Goal: Task Accomplishment & Management: Manage account settings

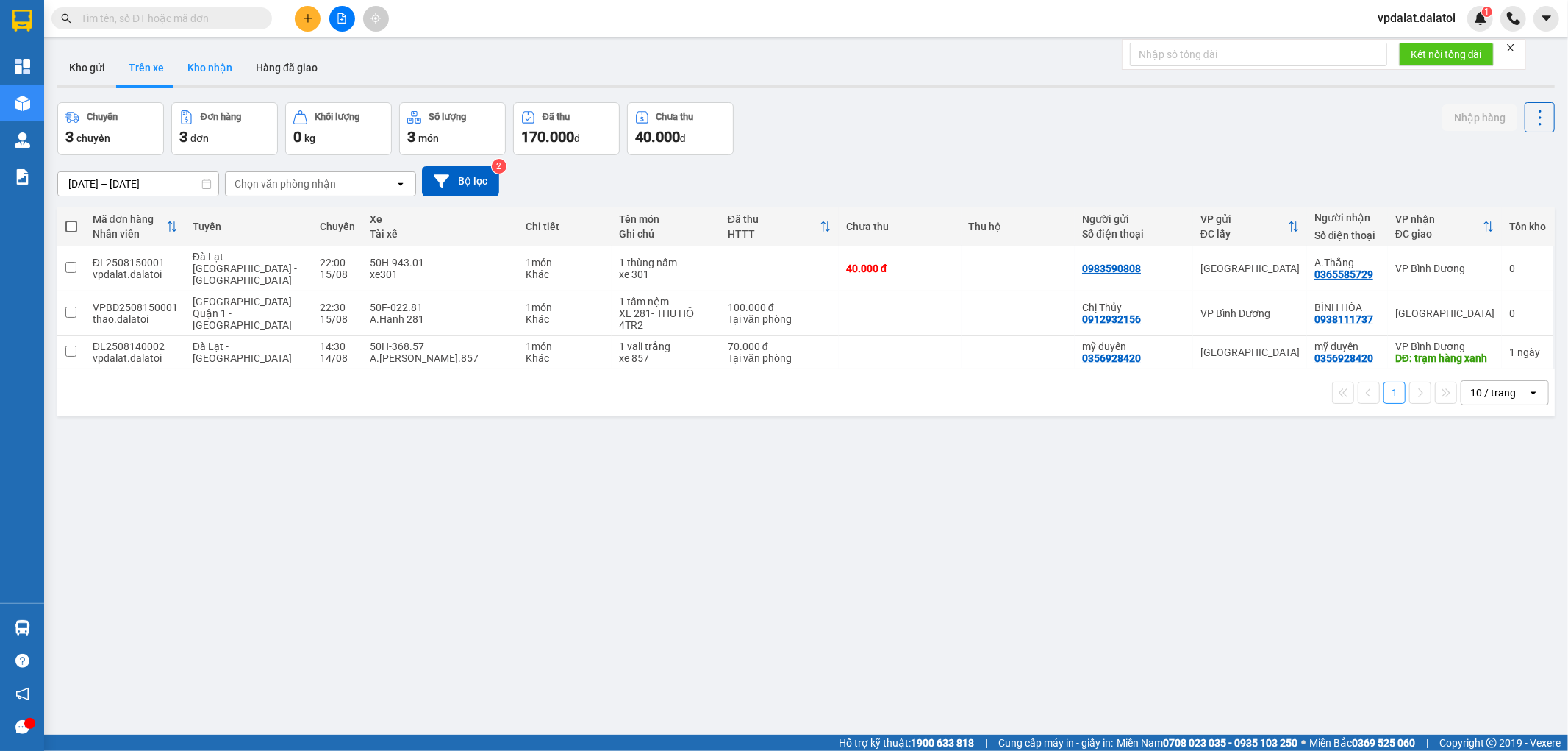
click at [219, 69] on button "Kho nhận" at bounding box center [210, 68] width 69 height 35
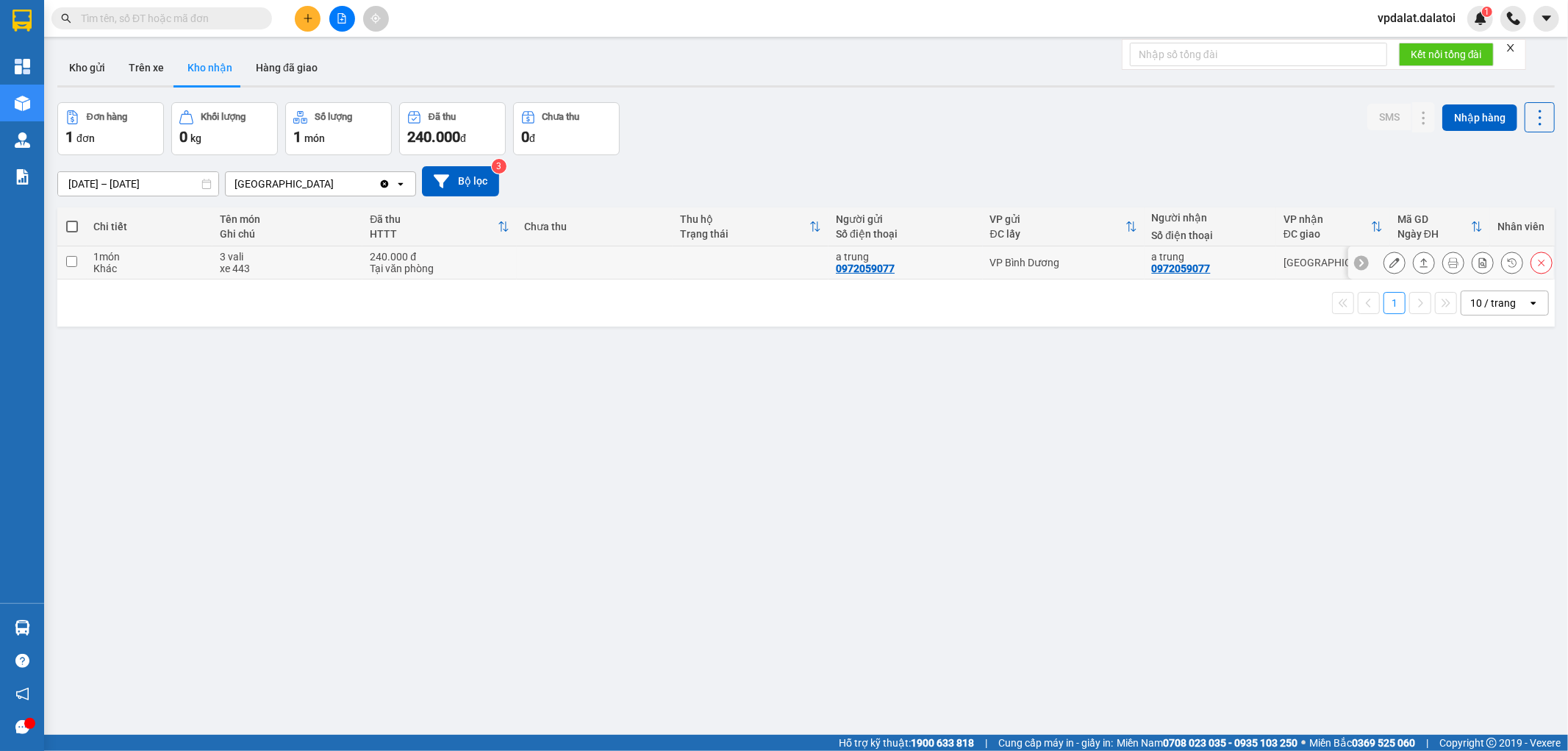
click at [1389, 262] on icon at bounding box center [1394, 262] width 11 height 11
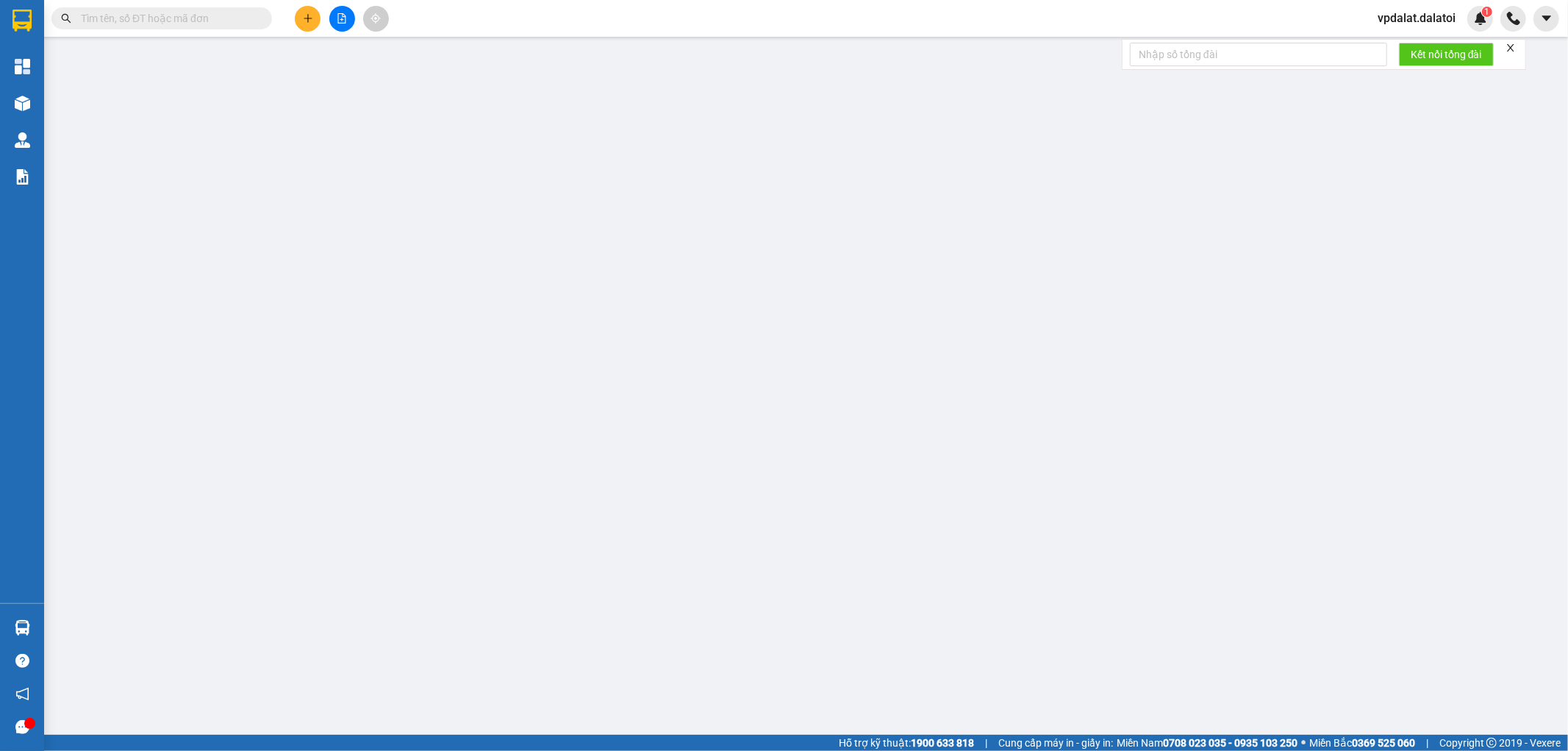
type input "0972059077"
type input "a trung"
type input "0972059077"
type input "a trung"
type input "240.000"
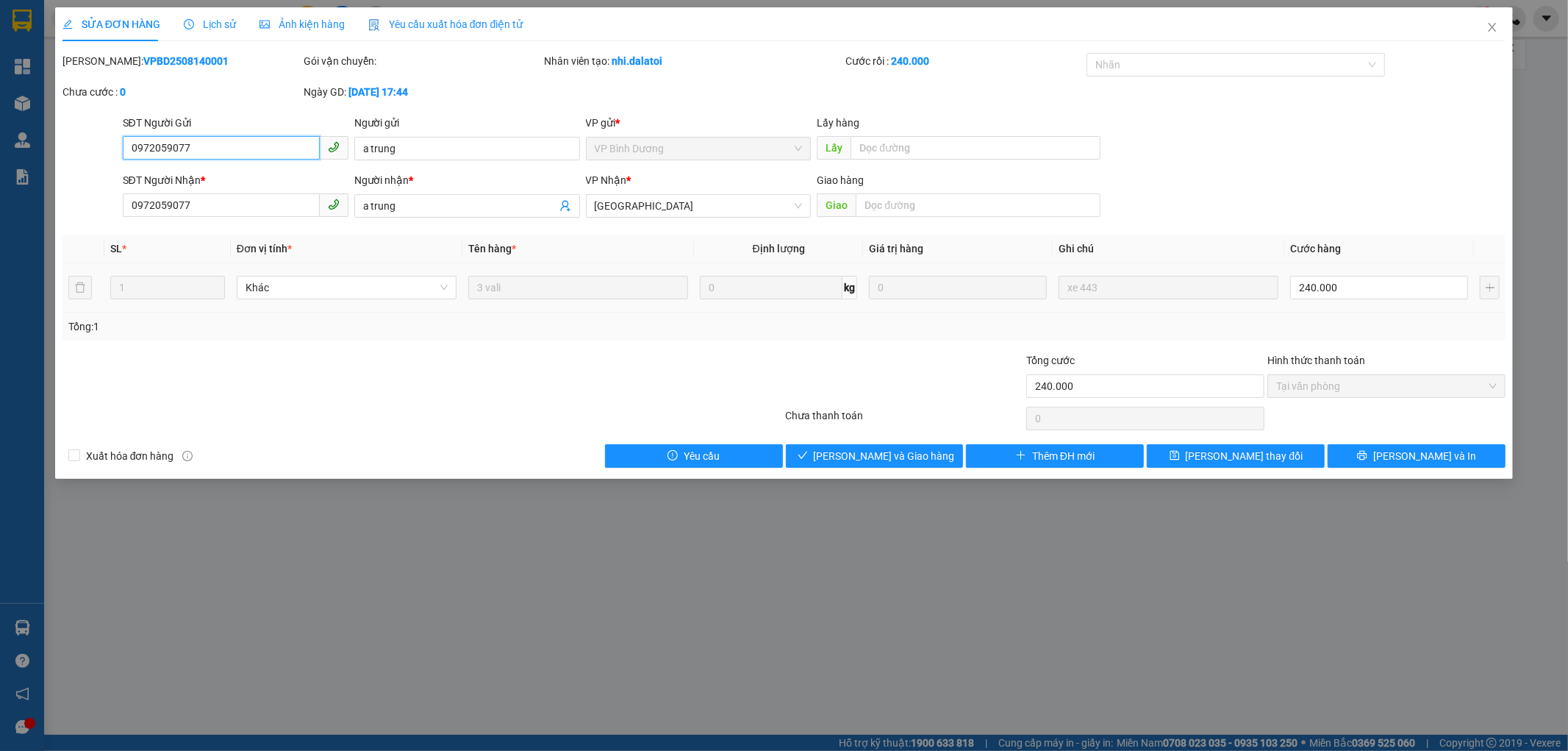
drag, startPoint x: 263, startPoint y: 156, endPoint x: 0, endPoint y: 177, distance: 263.8
click at [0, 156] on div "SỬA ĐƠN HÀNG Lịch sử Ảnh kiện hàng Yêu cầu xuất hóa đơn điện tử Total Paid Fee …" at bounding box center [784, 376] width 1568 height 751
drag, startPoint x: 428, startPoint y: 152, endPoint x: 222, endPoint y: 161, distance: 206.2
click at [237, 155] on div "SĐT Người Gửi 0972059077 Người gửi a trung a trung VP gửi * VP Bình Dương Lấy h…" at bounding box center [814, 140] width 1389 height 51
click at [1493, 23] on icon "close" at bounding box center [1493, 27] width 12 height 12
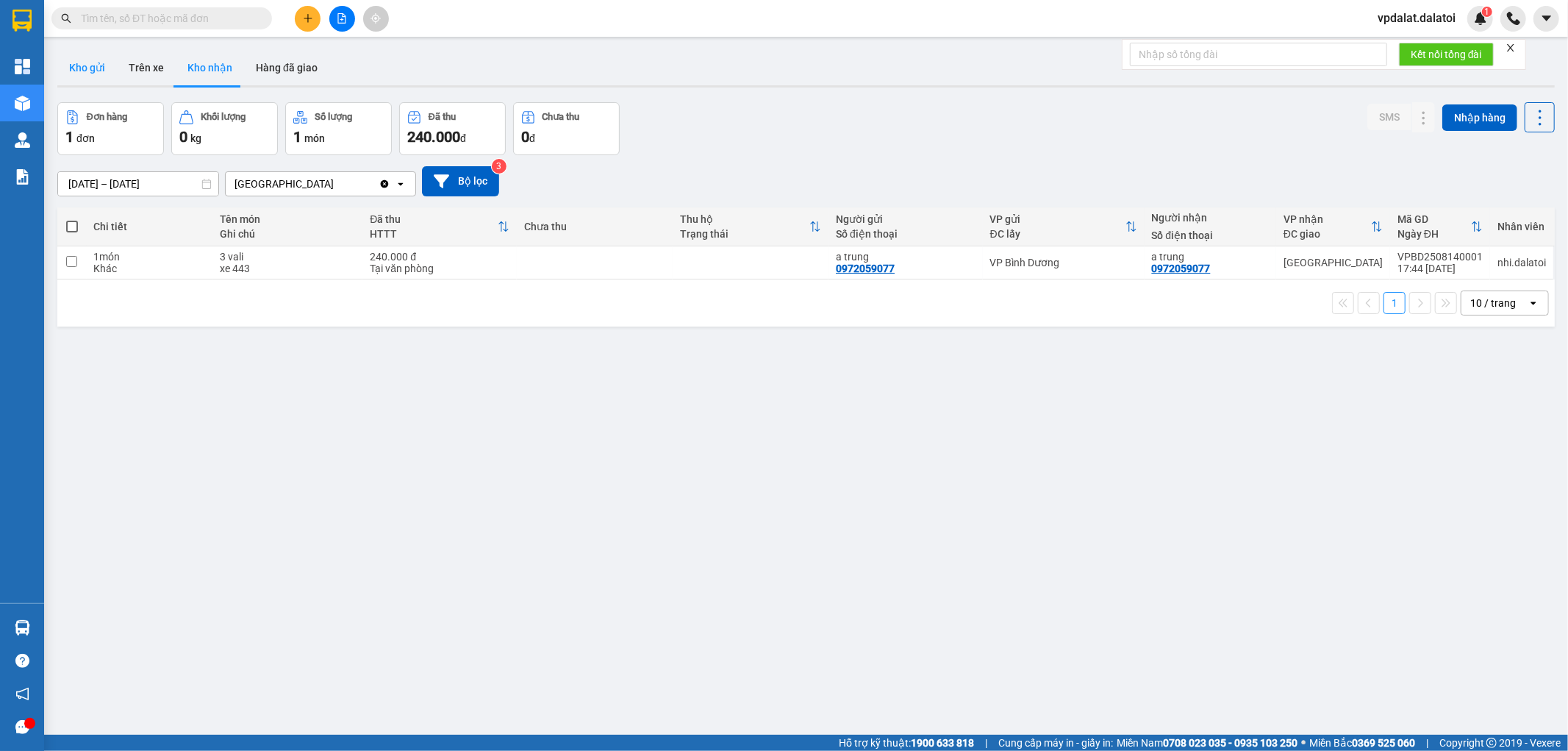
click at [96, 63] on button "Kho gửi" at bounding box center [87, 68] width 60 height 35
